Goal: Task Accomplishment & Management: Manage account settings

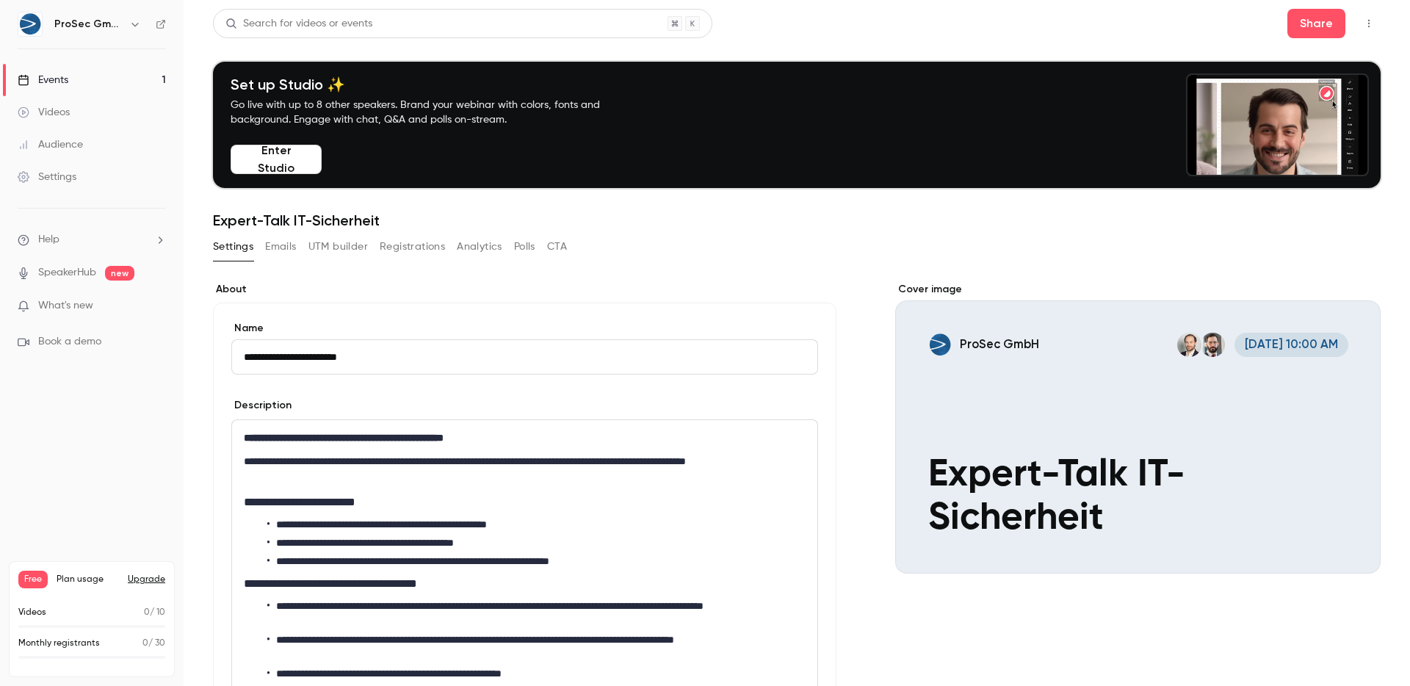
scroll to position [605, 0]
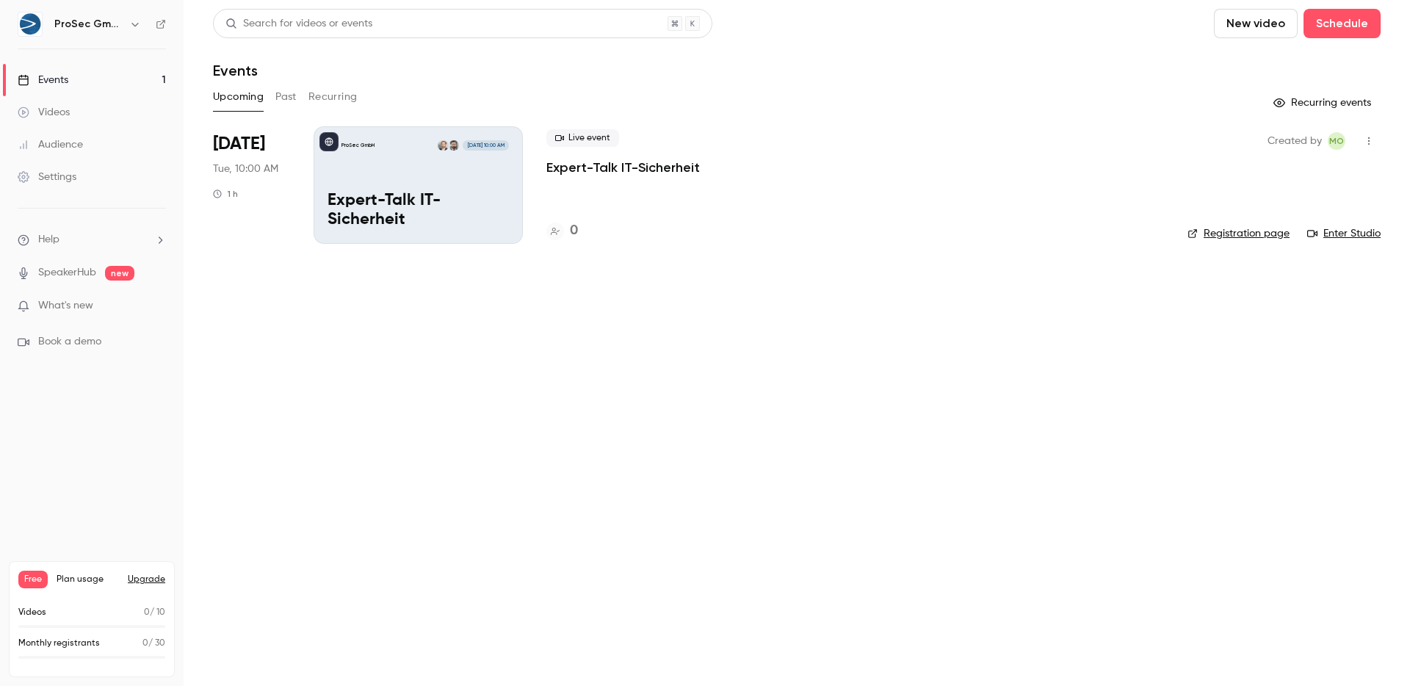
click at [152, 574] on button "Upgrade" at bounding box center [146, 580] width 37 height 12
